Goal: Transaction & Acquisition: Purchase product/service

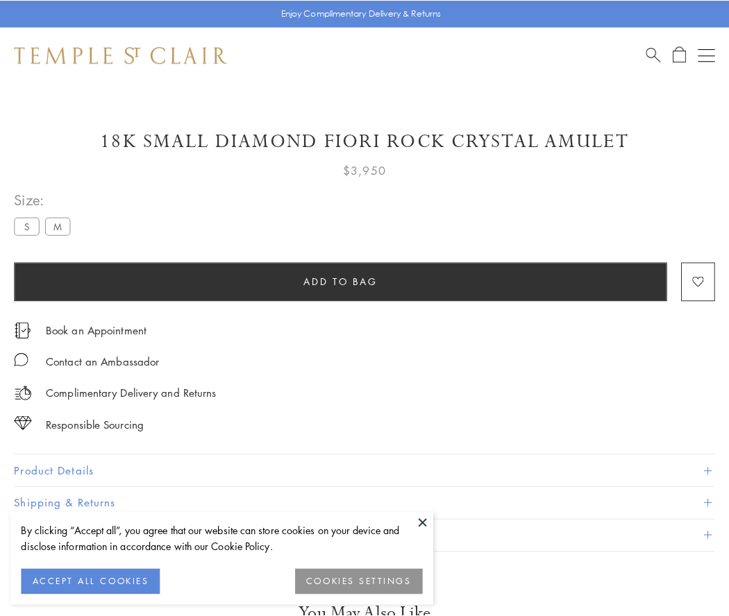
scroll to position [80, 0]
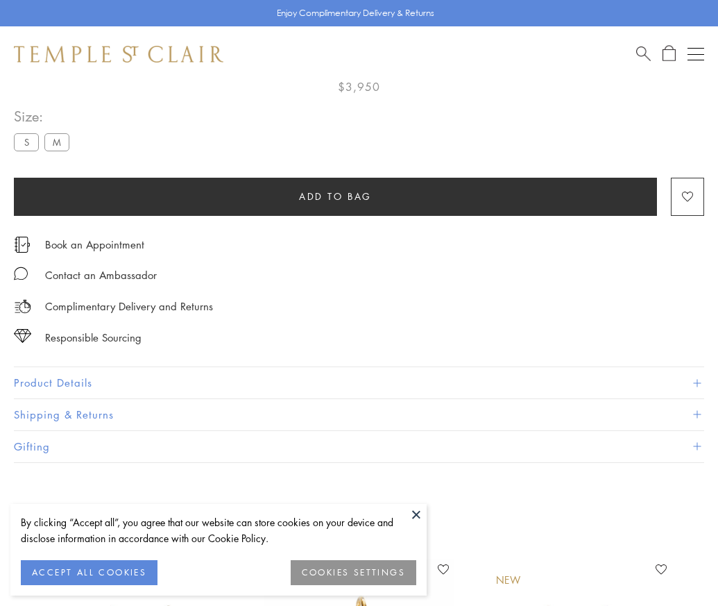
click at [335, 196] on span "Add to bag" at bounding box center [335, 196] width 73 height 15
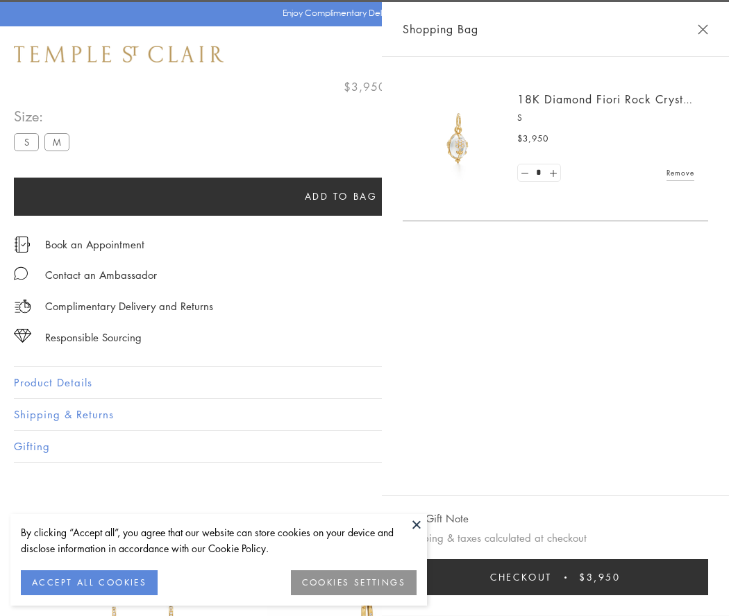
click at [552, 577] on span "Checkout" at bounding box center [521, 577] width 62 height 15
